Goal: Obtain resource: Obtain resource

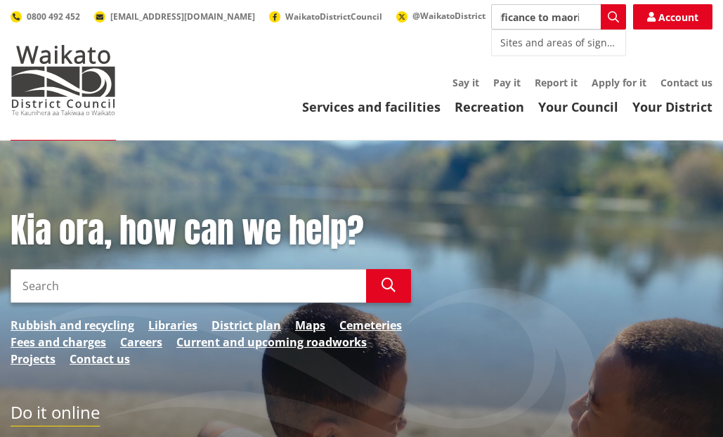
scroll to position [0, 112]
type input "sites and areas of significance to maori"
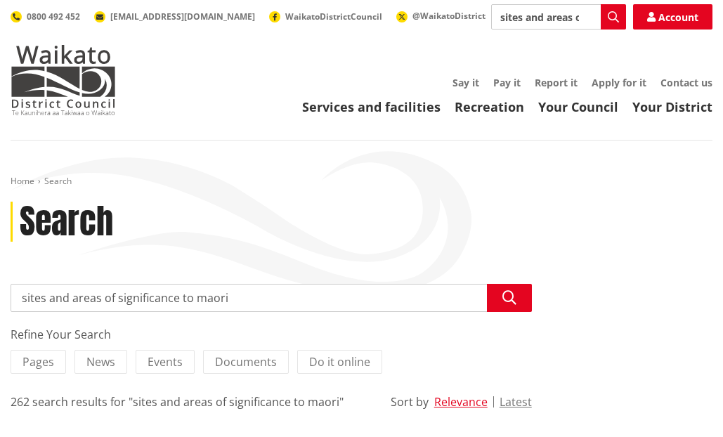
drag, startPoint x: 321, startPoint y: 167, endPoint x: 343, endPoint y: 207, distance: 45.9
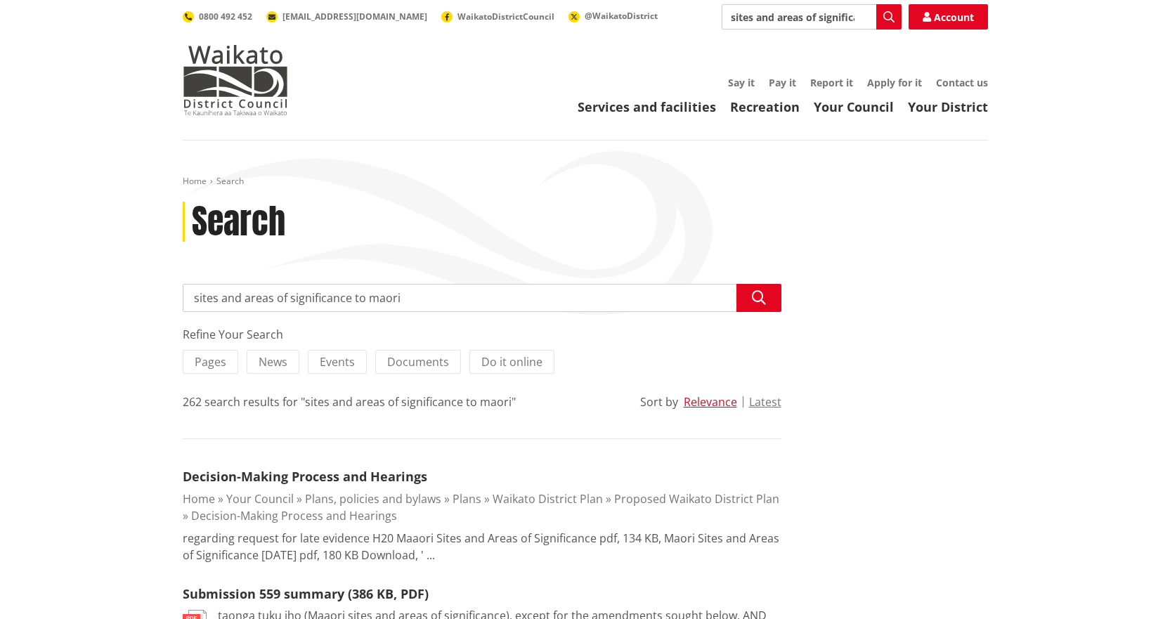
click at [733, 21] on input "sites and areas of significance to maori" at bounding box center [811, 16] width 180 height 25
drag, startPoint x: 731, startPoint y: 20, endPoint x: 1055, endPoint y: 20, distance: 323.8
click at [733, 20] on header "Toggle search Toggle navigation Services and facilities Recreation Your Council…" at bounding box center [585, 70] width 1170 height 140
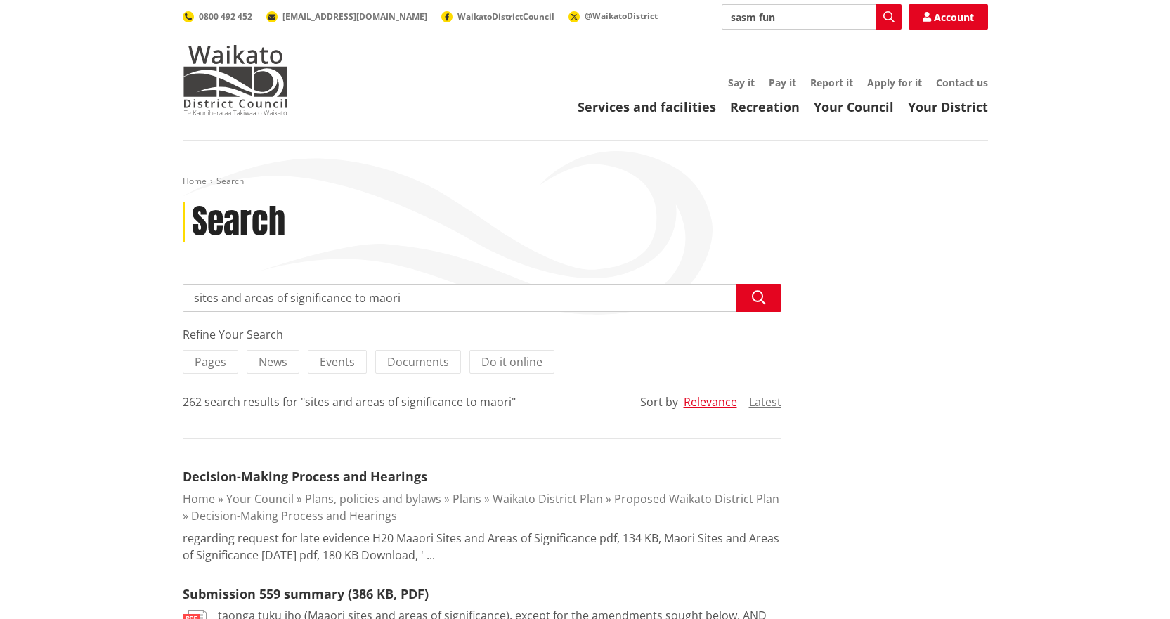
type input "sasm fund"
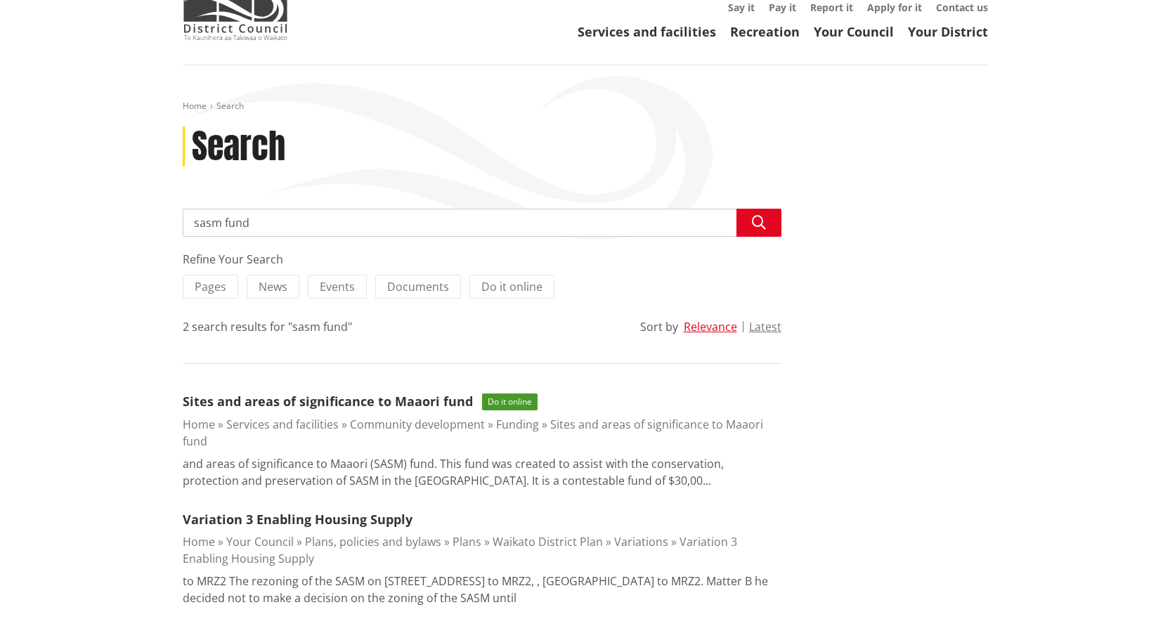
scroll to position [281, 0]
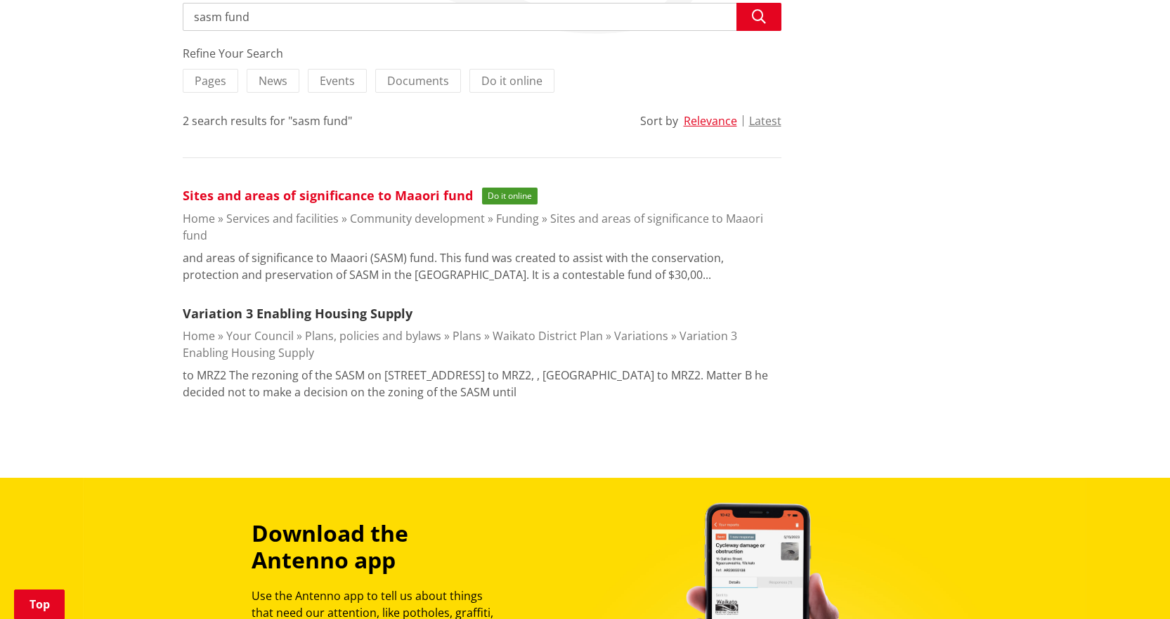
click at [351, 192] on link "Sites and areas of significance to Maaori fund" at bounding box center [328, 195] width 290 height 17
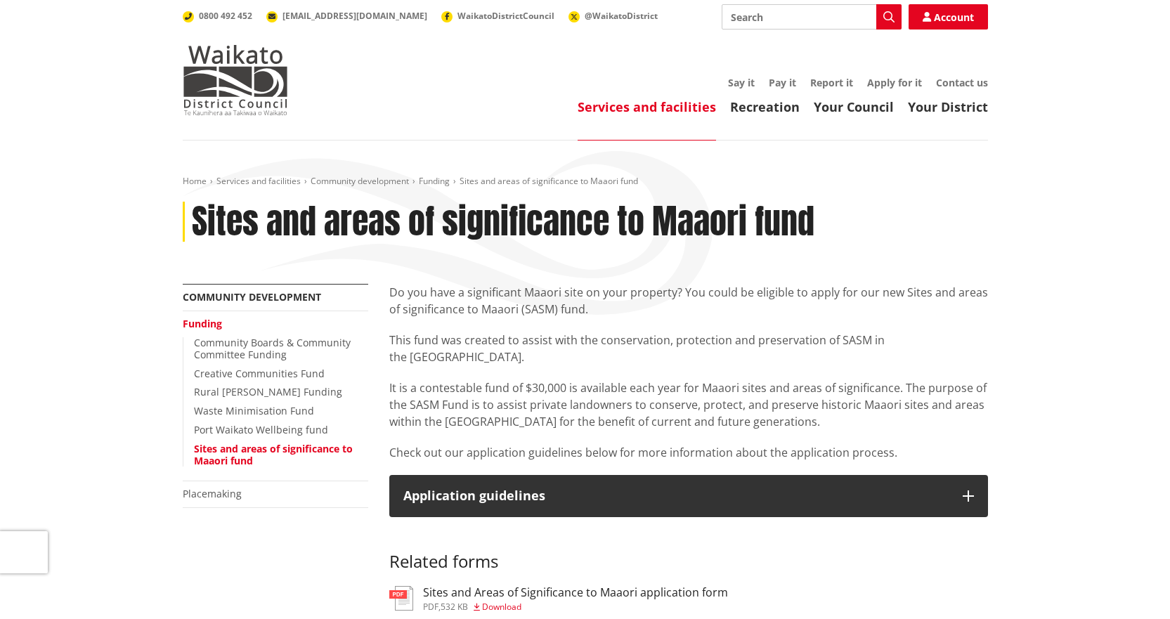
drag, startPoint x: 702, startPoint y: 380, endPoint x: 700, endPoint y: 401, distance: 21.1
click at [702, 379] on p "It is a contestable fund of $30,000 is available each year for Maaori sites and…" at bounding box center [688, 404] width 598 height 51
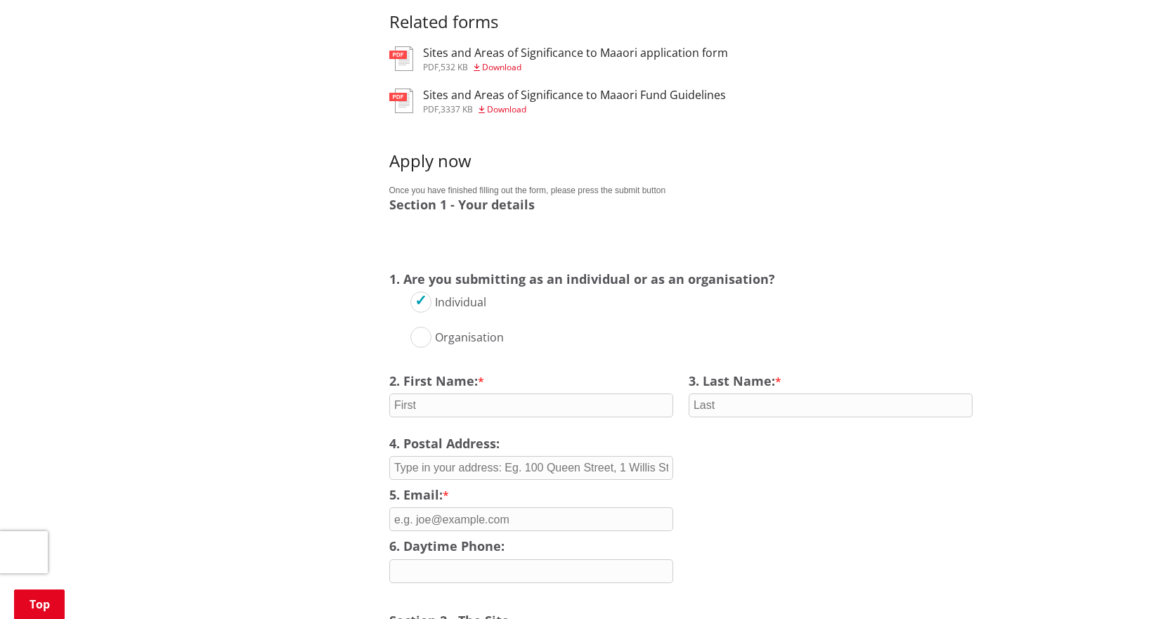
scroll to position [351, 0]
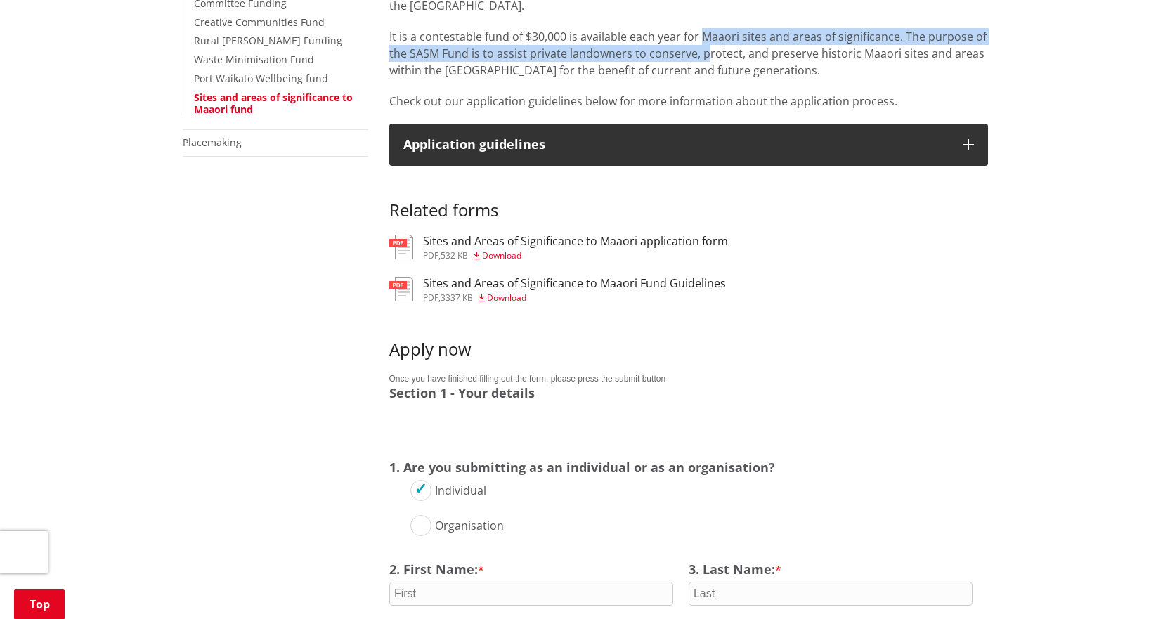
click at [506, 292] on span "Download" at bounding box center [506, 298] width 39 height 12
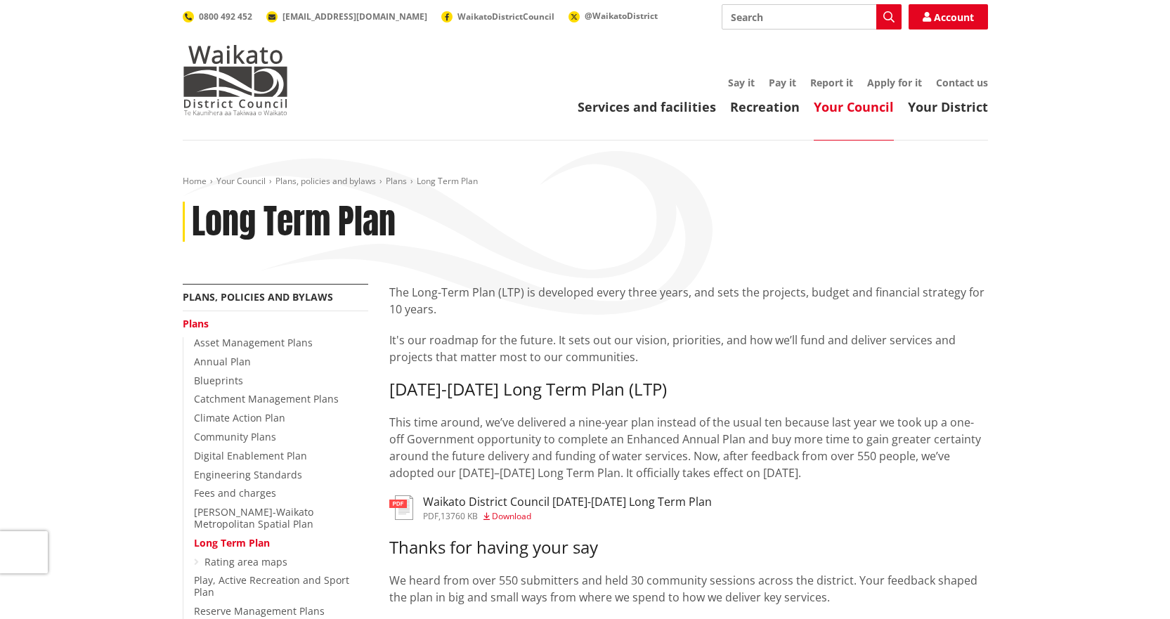
drag, startPoint x: 815, startPoint y: 26, endPoint x: 756, endPoint y: 30, distance: 59.1
click at [758, 25] on input "Search" at bounding box center [811, 16] width 180 height 25
type input "SASM fund"
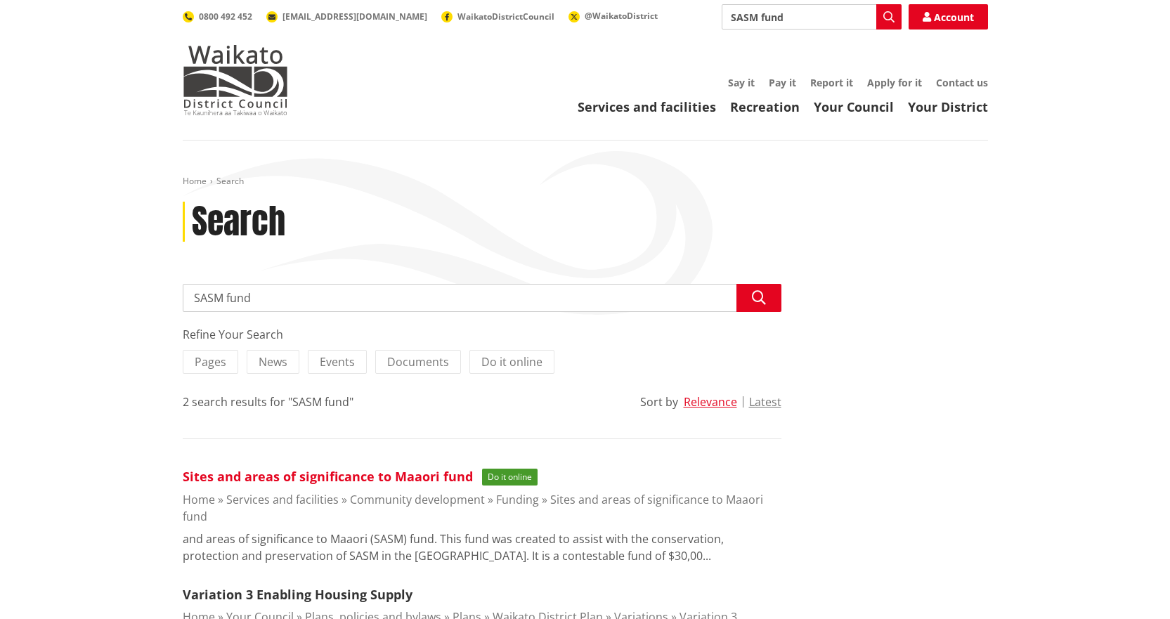
click at [360, 475] on link "Sites and areas of significance to Maaori fund" at bounding box center [328, 476] width 290 height 17
